Goal: Information Seeking & Learning: Find specific page/section

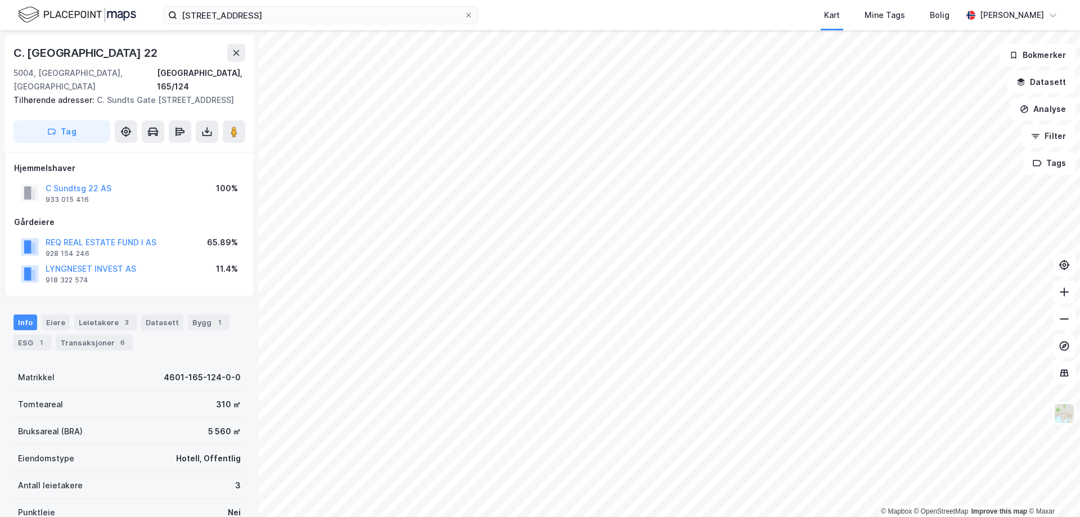
click at [285, 26] on div "[STREET_ADDRESS] Kart Mine Tags Bolig [PERSON_NAME]" at bounding box center [540, 15] width 1080 height 30
click at [286, 14] on input "[STREET_ADDRESS]" at bounding box center [320, 15] width 287 height 17
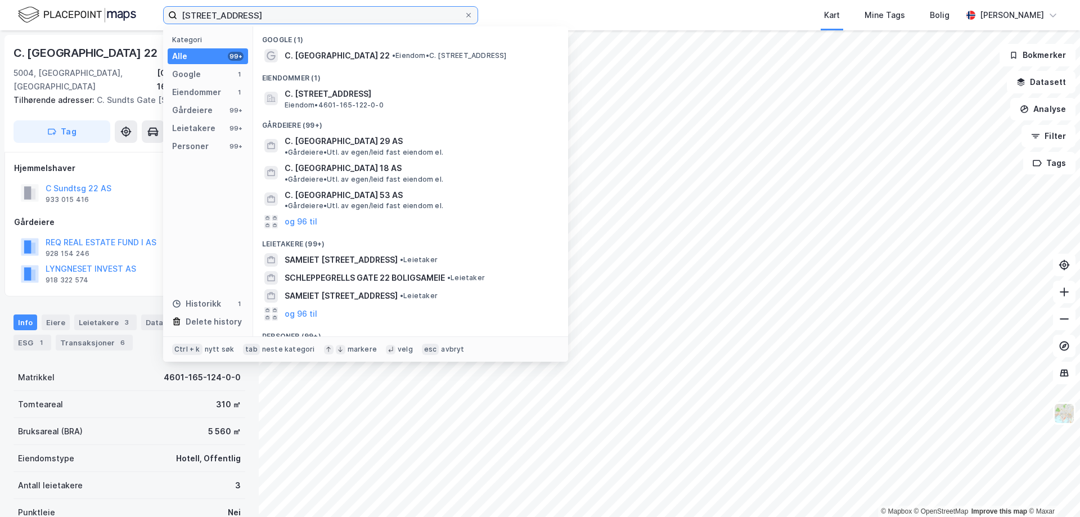
click at [286, 14] on input "[STREET_ADDRESS]" at bounding box center [320, 15] width 287 height 17
type input "nesøya"
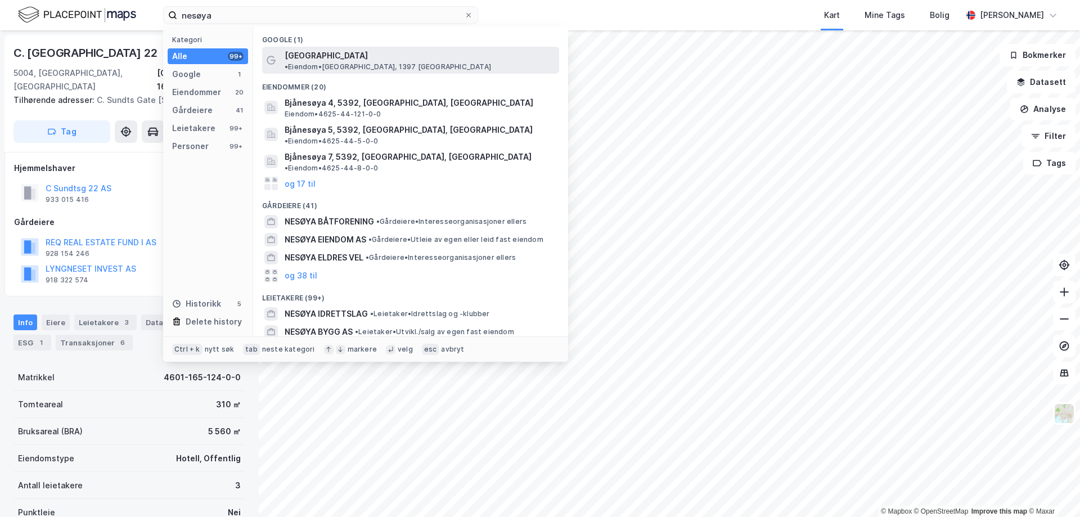
click at [333, 60] on div "[GEOGRAPHIC_DATA] • Eiendom • [GEOGRAPHIC_DATA], 1397 [GEOGRAPHIC_DATA]" at bounding box center [421, 60] width 272 height 23
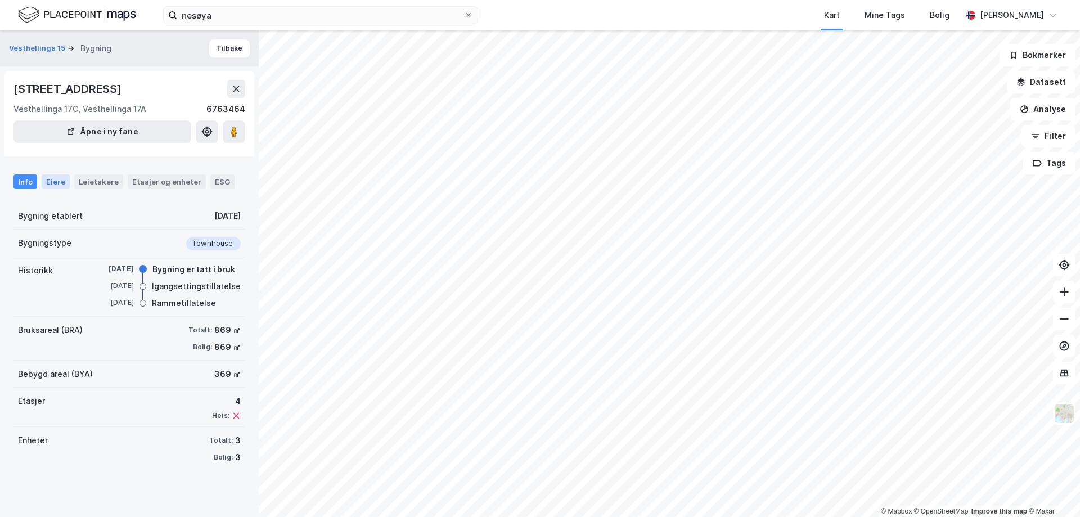
click at [56, 181] on div "Eiere" at bounding box center [56, 181] width 28 height 15
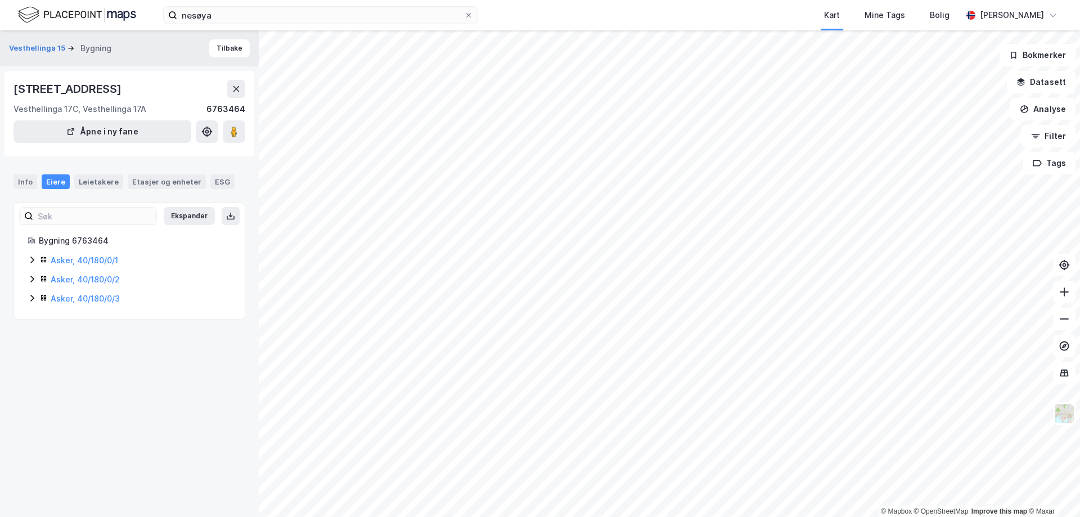
click at [31, 262] on icon at bounding box center [32, 259] width 9 height 9
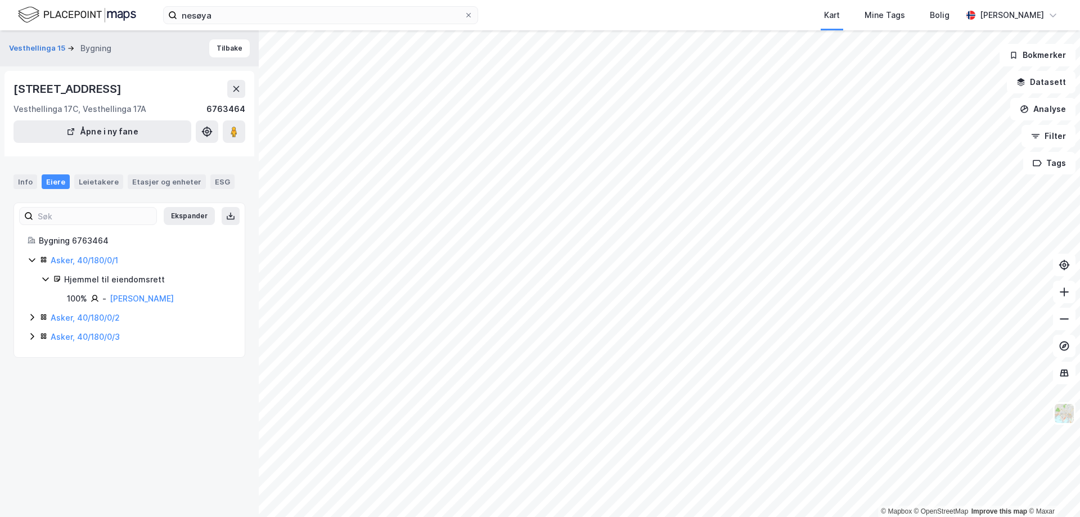
click at [34, 315] on icon at bounding box center [32, 317] width 9 height 9
click at [33, 376] on icon at bounding box center [32, 374] width 9 height 9
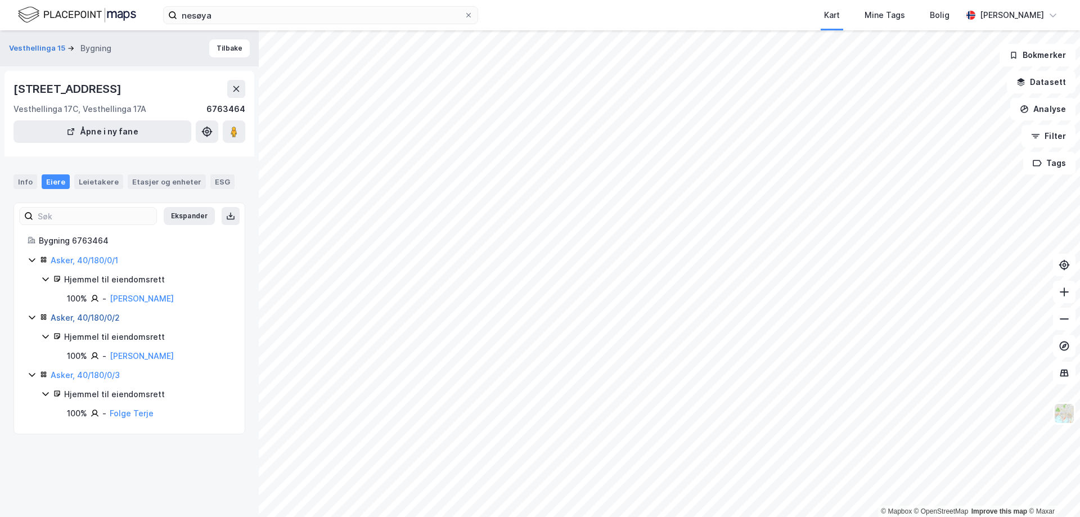
click at [105, 317] on link "Asker, 40/180/0/2" at bounding box center [85, 318] width 69 height 10
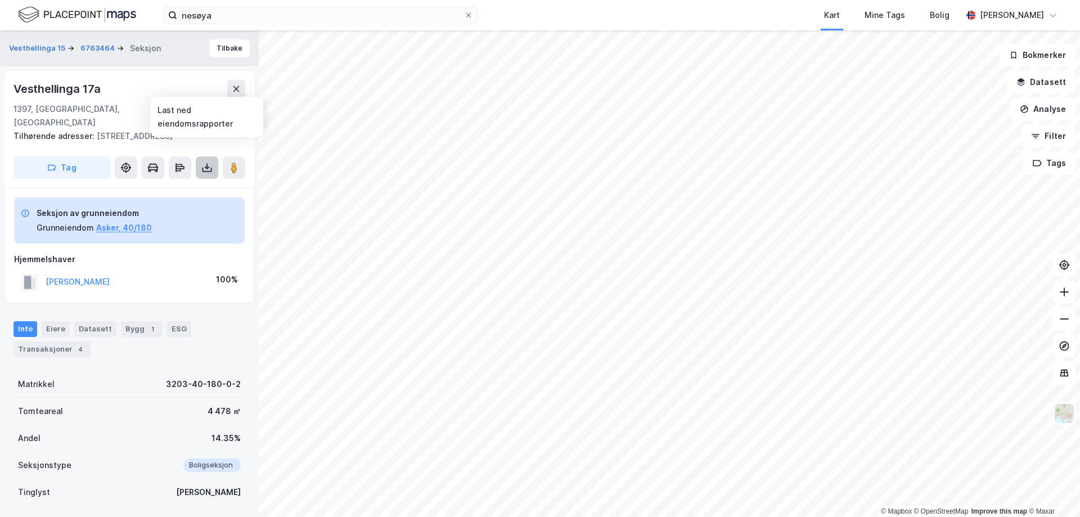
click at [212, 168] on icon at bounding box center [208, 170] width 10 height 5
click at [192, 181] on div "Last ned grunnbok" at bounding box center [158, 190] width 120 height 18
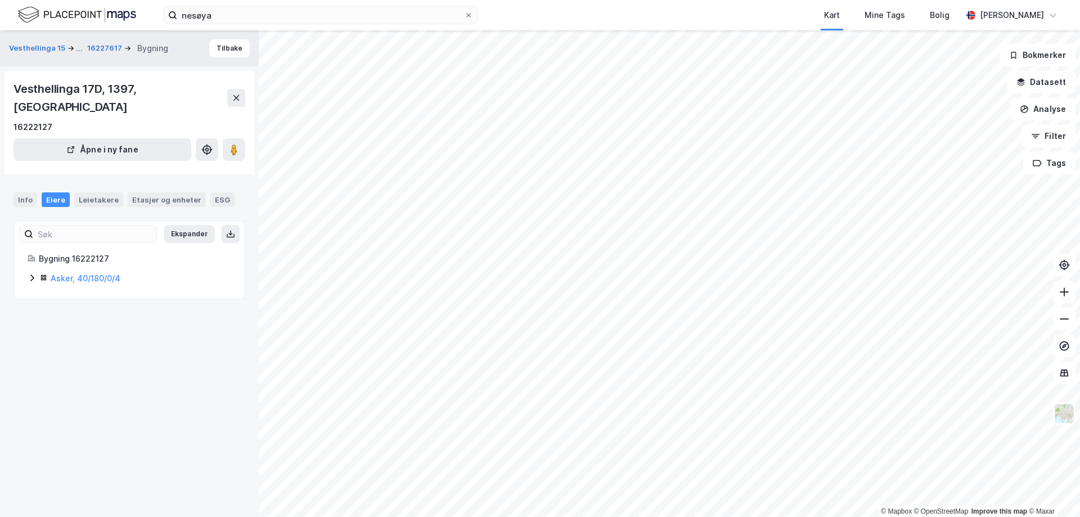
click at [30, 273] on icon at bounding box center [32, 277] width 9 height 9
click at [29, 273] on icon at bounding box center [32, 277] width 9 height 9
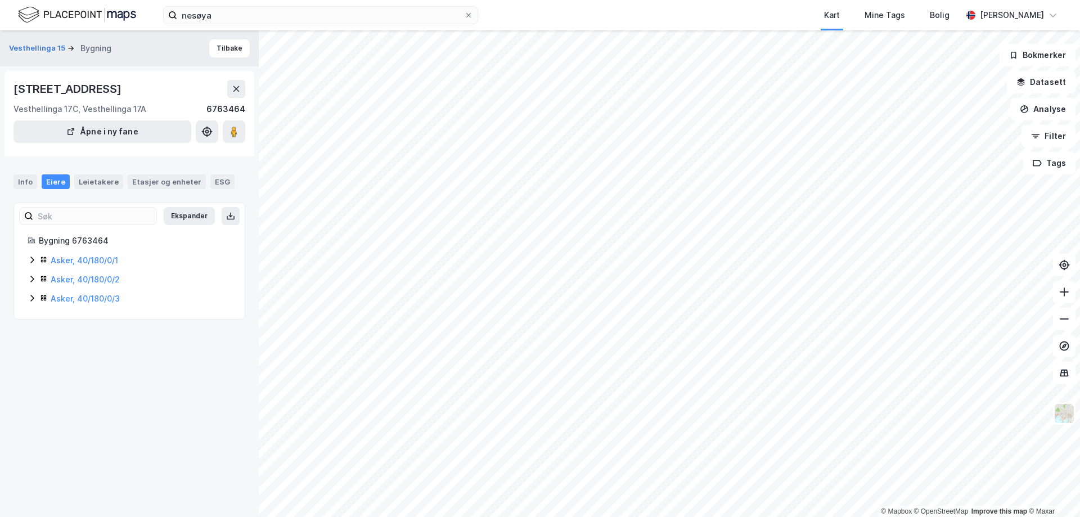
click at [33, 262] on icon at bounding box center [32, 259] width 9 height 9
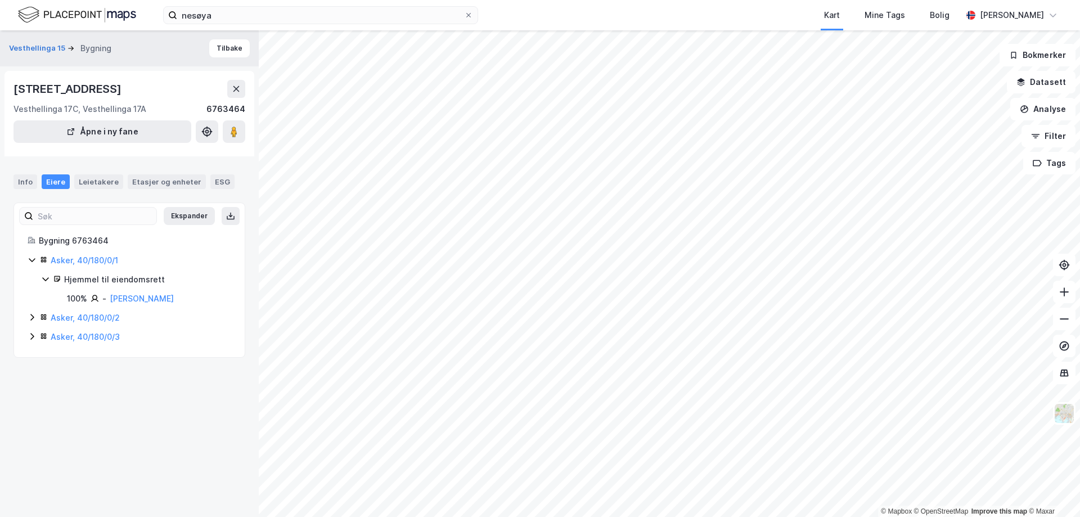
click at [32, 319] on icon at bounding box center [31, 317] width 3 height 7
click at [31, 378] on icon at bounding box center [32, 374] width 9 height 9
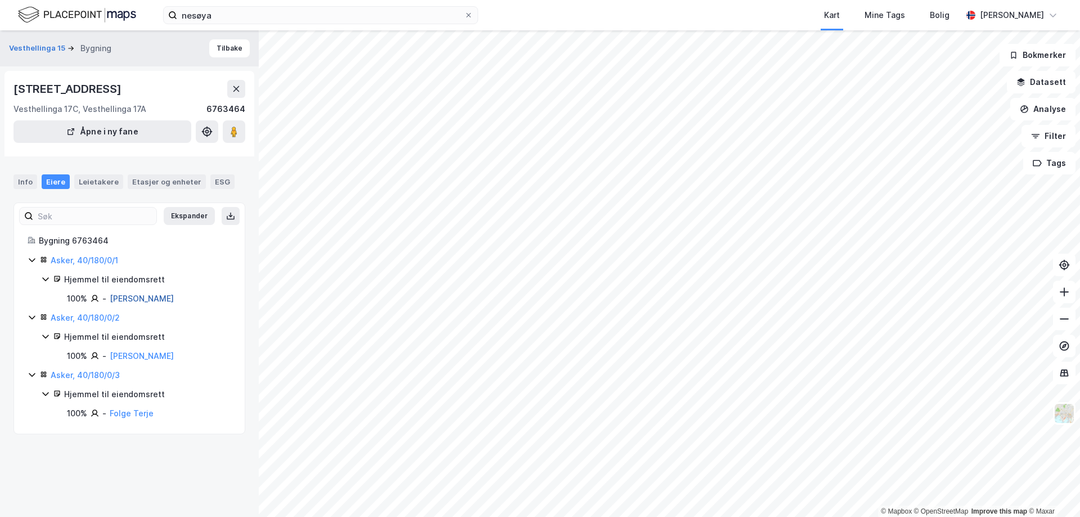
click at [140, 303] on link "[PERSON_NAME]" at bounding box center [142, 299] width 64 height 10
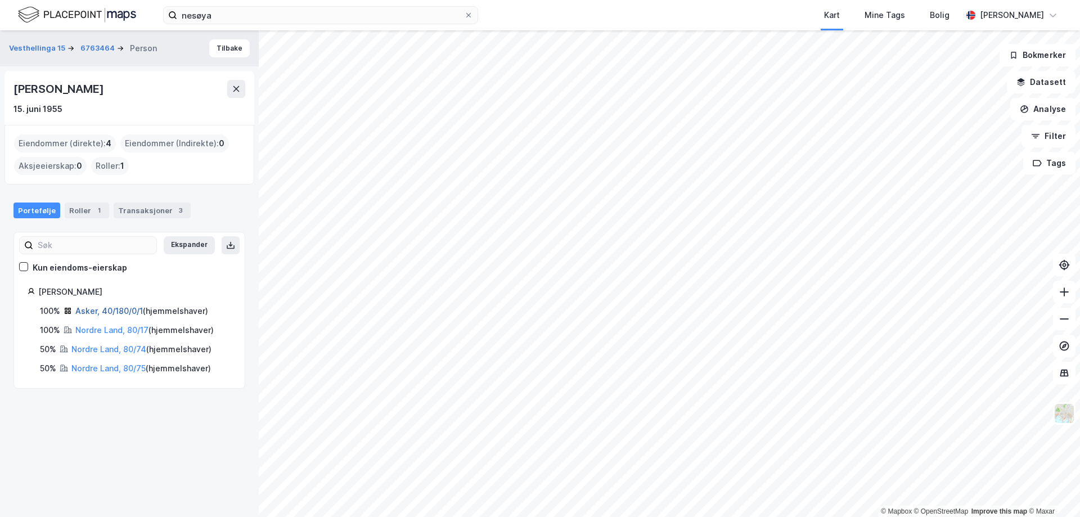
click at [88, 309] on link "Asker, 40/180/0/1" at bounding box center [109, 311] width 68 height 10
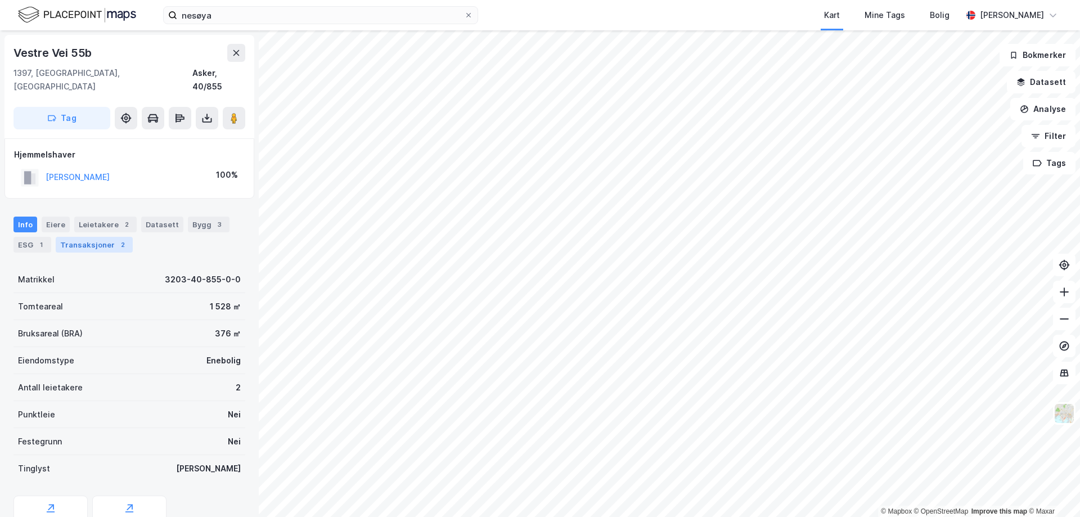
click at [81, 237] on div "Transaksjoner 2" at bounding box center [94, 245] width 77 height 16
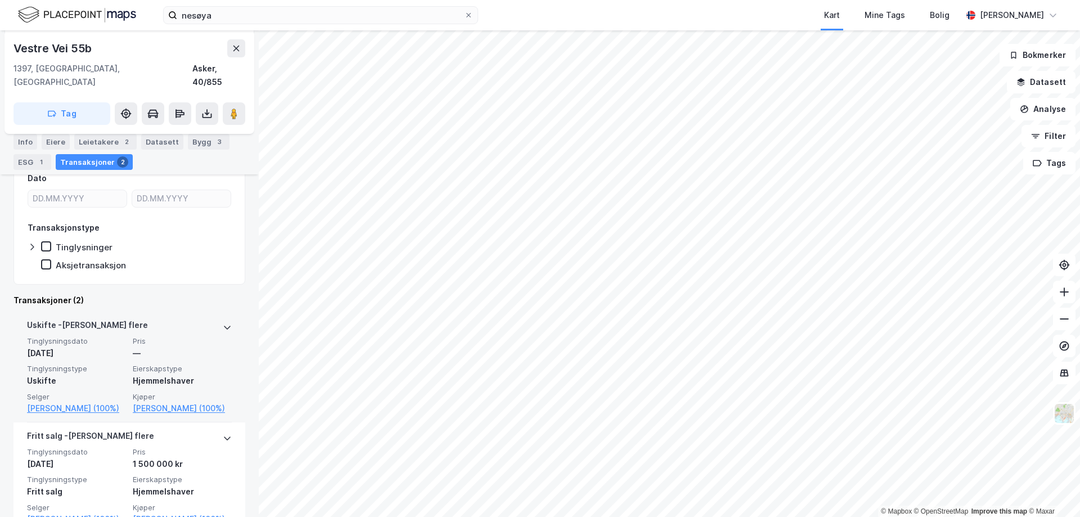
scroll to position [169, 0]
